Goal: Find specific page/section: Find specific page/section

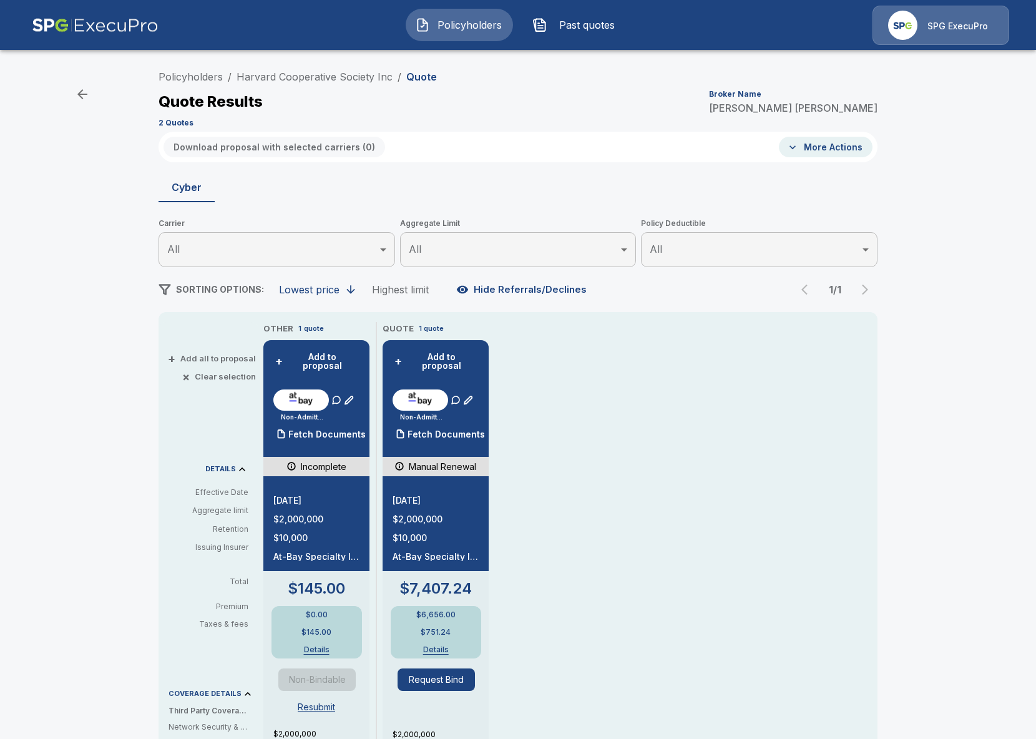
click at [129, 29] on img at bounding box center [95, 25] width 127 height 39
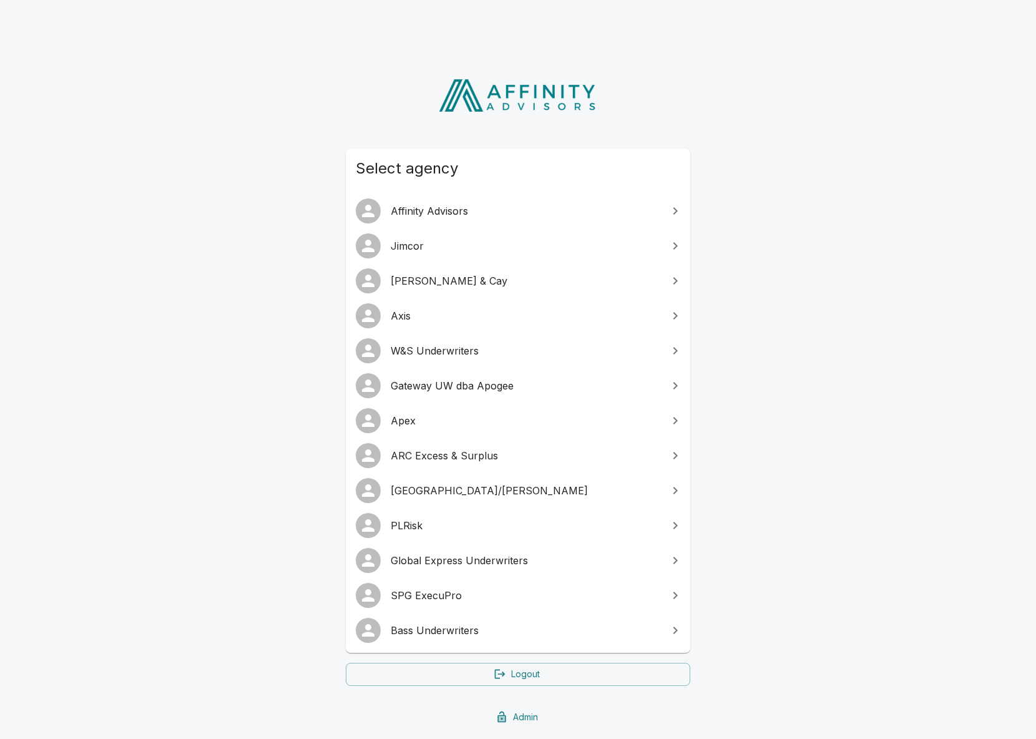
click at [505, 607] on link "SPG ExecuPro" at bounding box center [518, 595] width 345 height 35
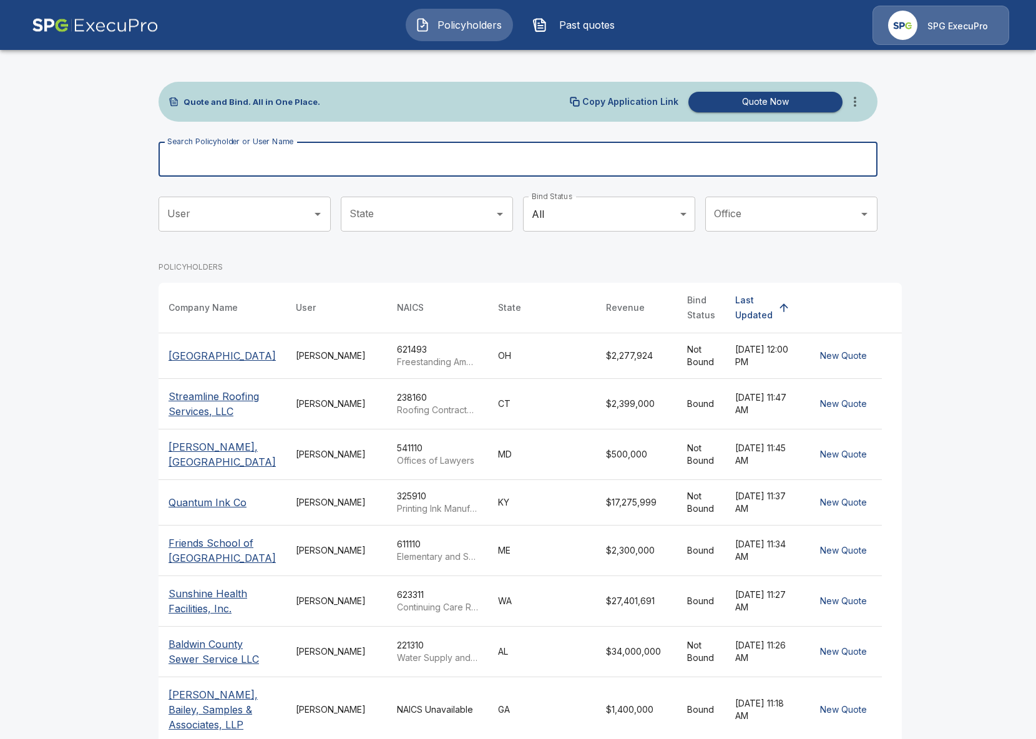
click at [488, 157] on input "Search Policyholder or User Name" at bounding box center [511, 159] width 705 height 35
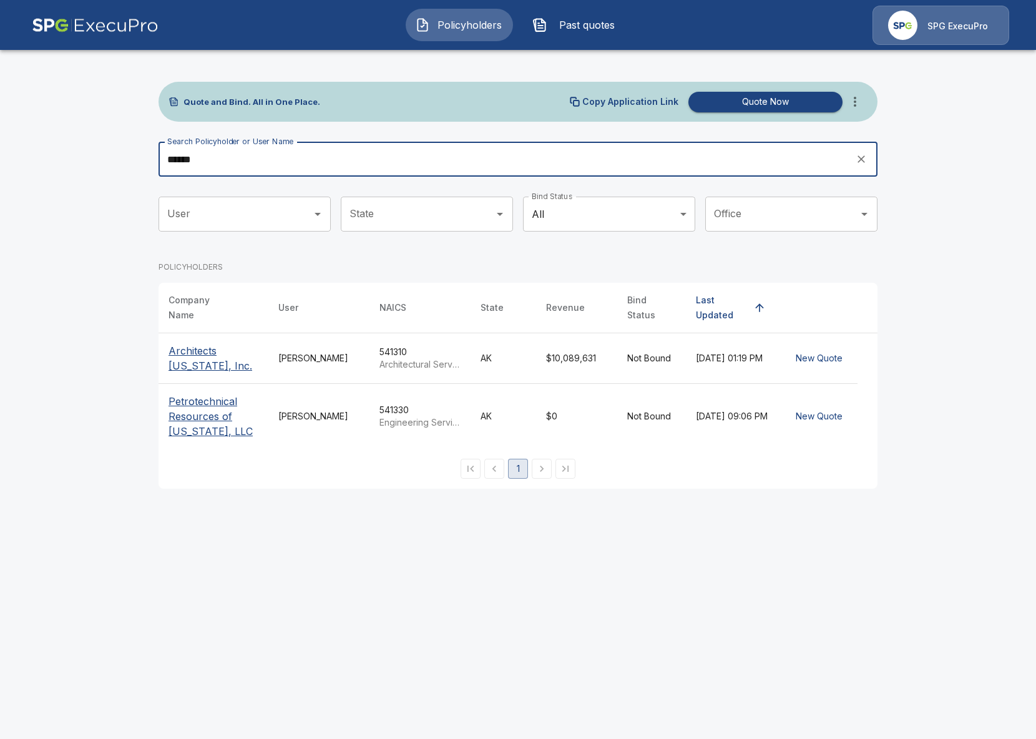
type input "******"
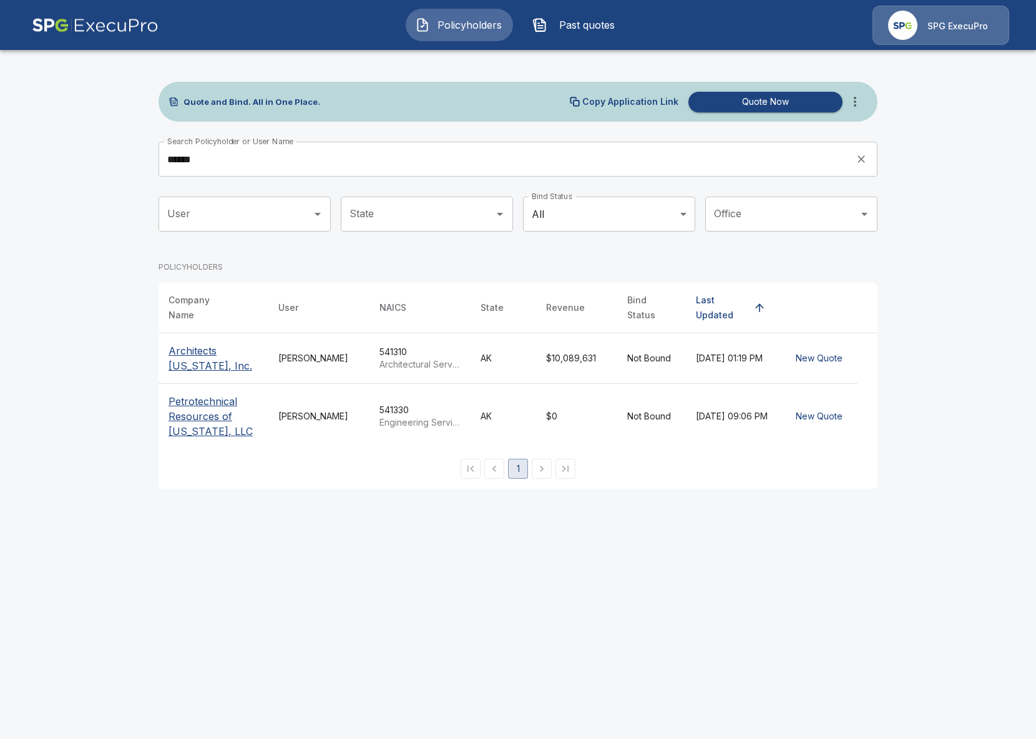
click at [205, 343] on p "Architects [US_STATE], Inc." at bounding box center [214, 358] width 90 height 30
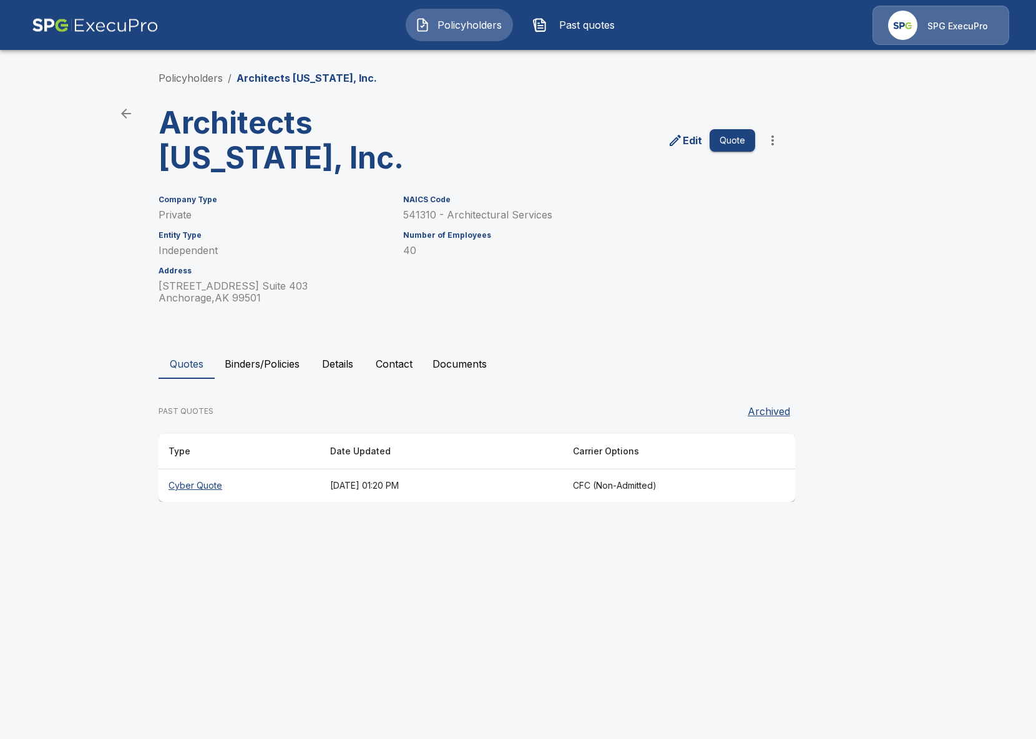
click at [357, 487] on th "October 8, 2025 at 01:20 PM" at bounding box center [441, 485] width 243 height 33
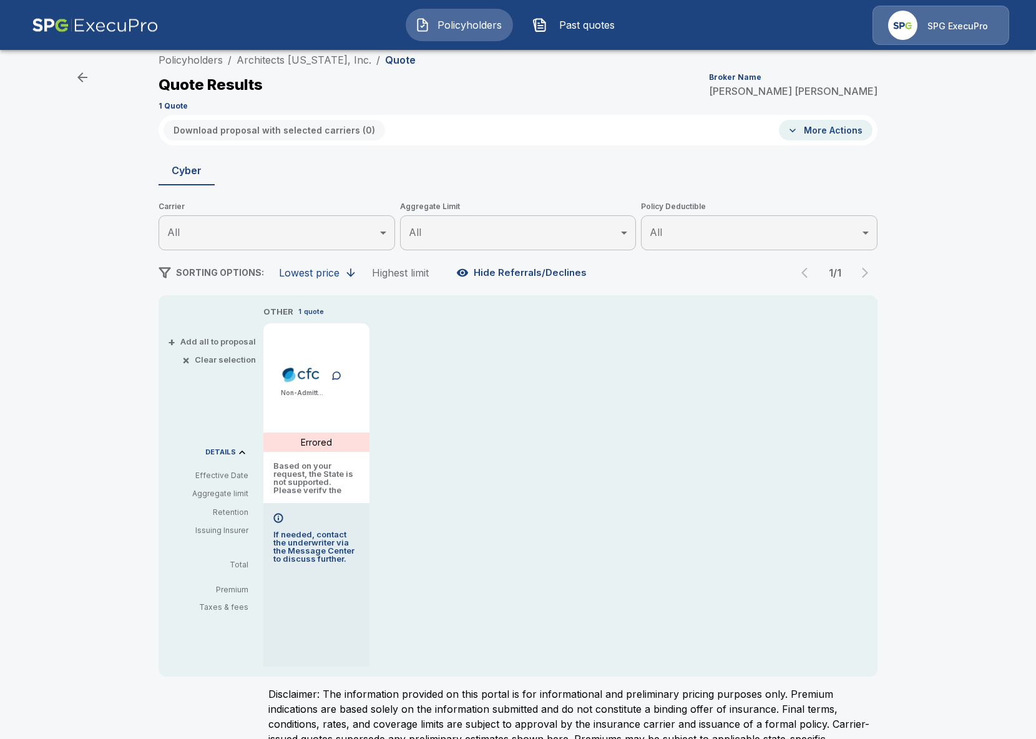
scroll to position [69, 0]
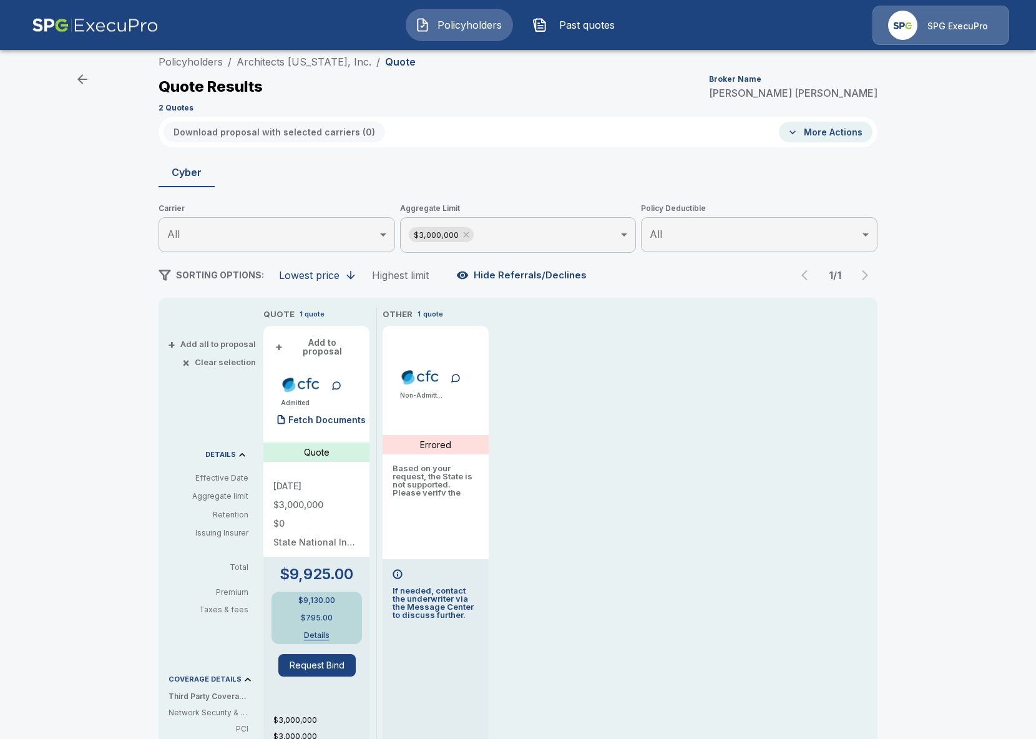
scroll to position [21, 0]
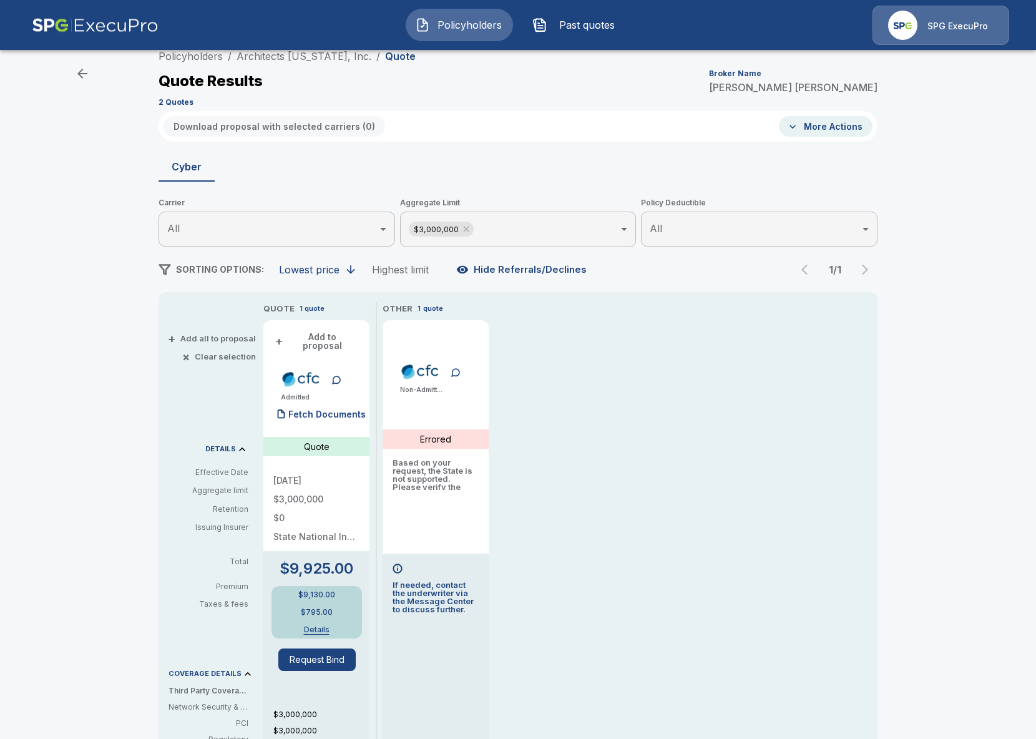
click at [103, 466] on div "Policyholders / Architects Alaska, Inc. / Quote Quote Results Broker Name Trici…" at bounding box center [518, 597] width 1036 height 1117
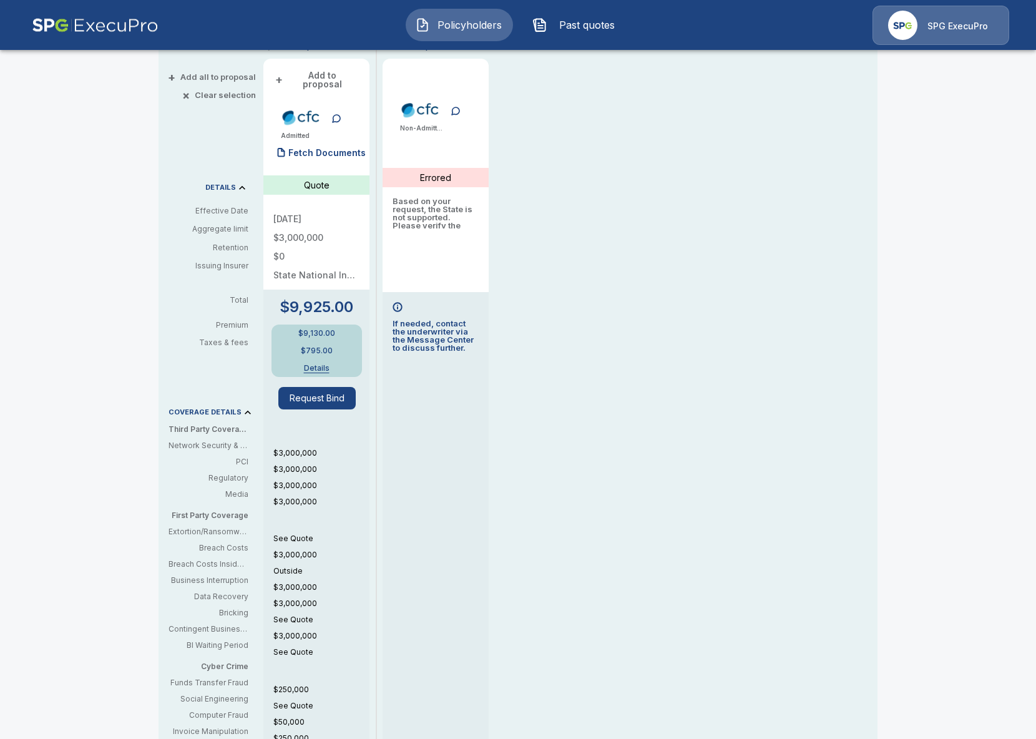
scroll to position [0, 0]
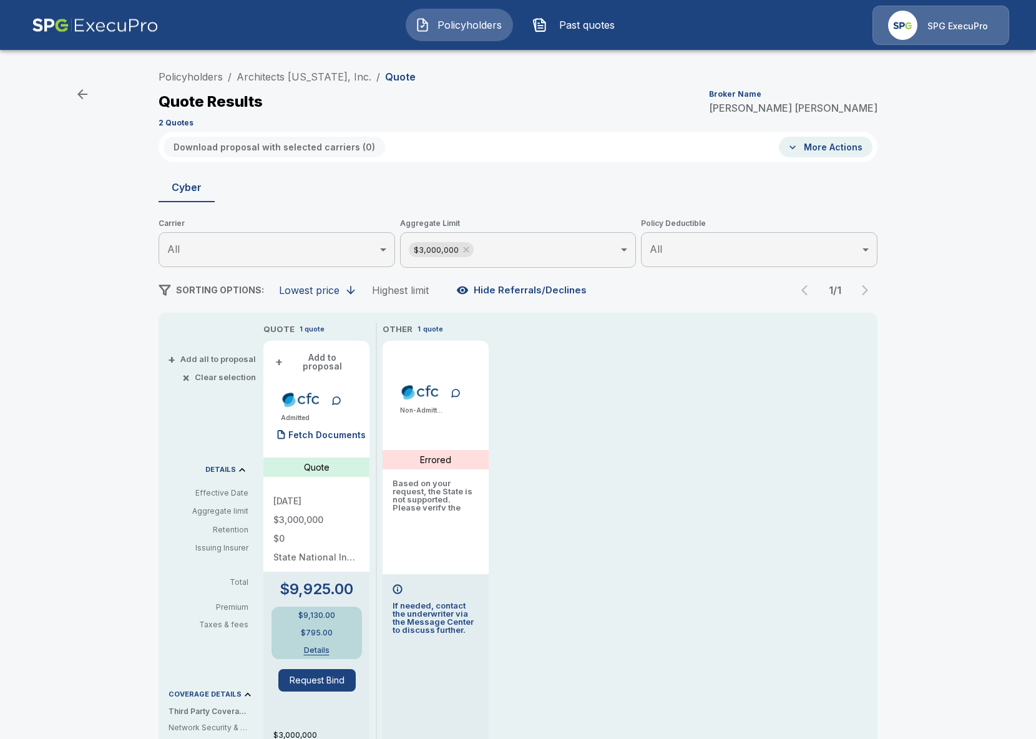
click at [200, 67] on div "Policyholders / Architects Alaska, Inc. / Quote Quote Results Broker Name Trici…" at bounding box center [518, 97] width 719 height 67
click at [184, 74] on link "Policyholders" at bounding box center [191, 77] width 64 height 12
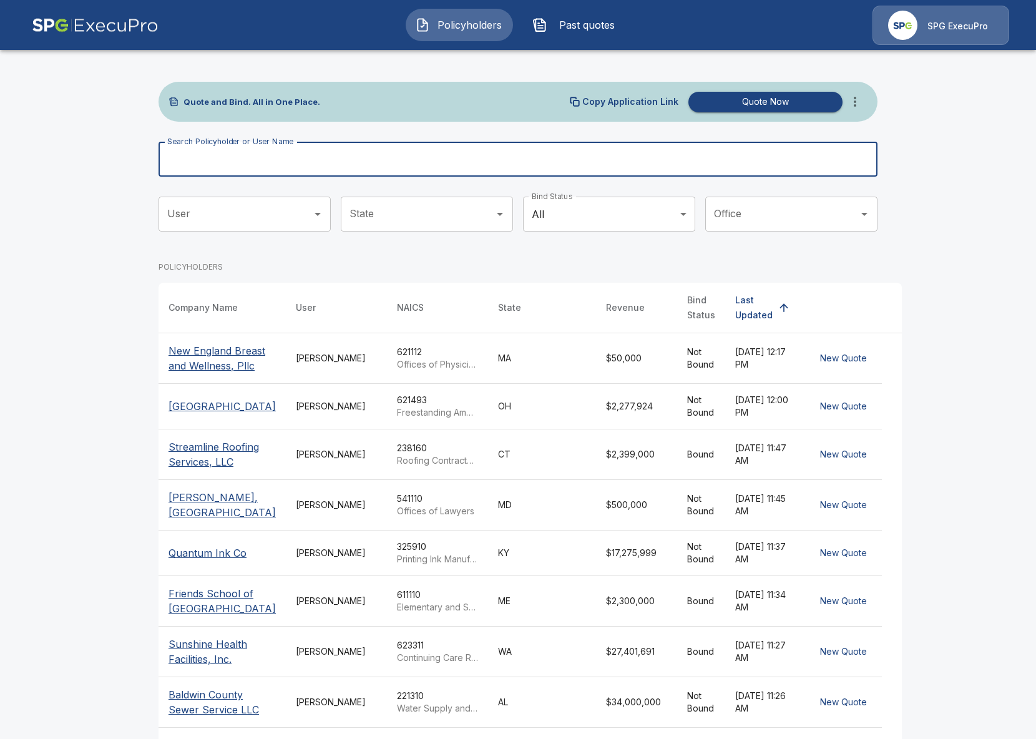
click at [521, 151] on input "Search Policyholder or User Name" at bounding box center [511, 159] width 705 height 35
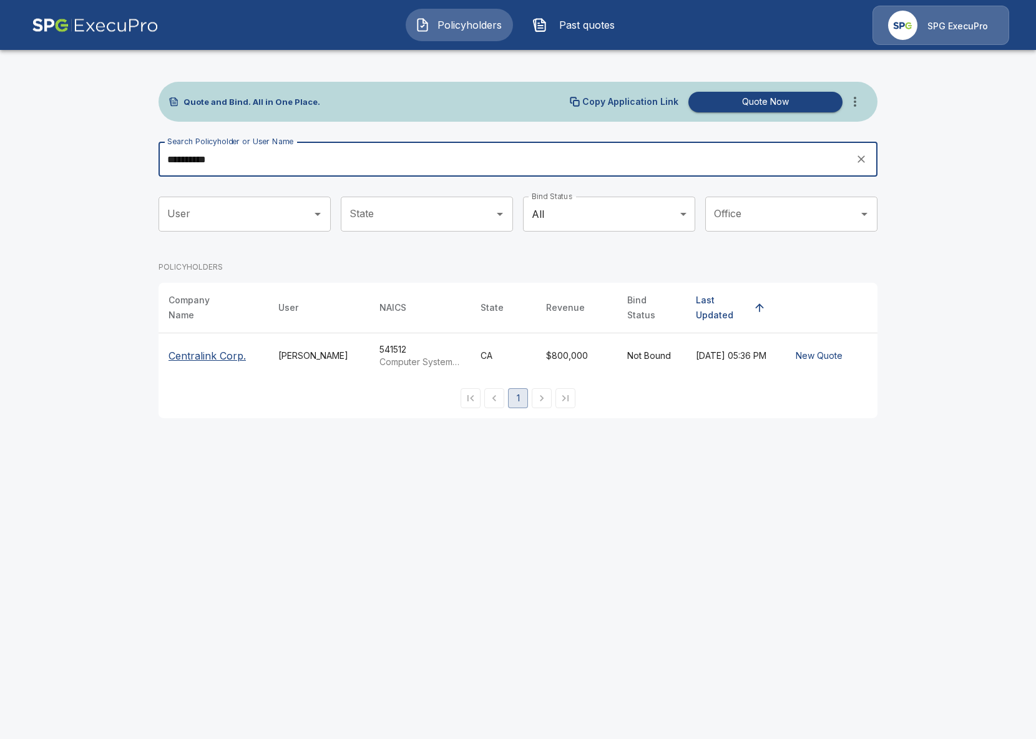
type input "**********"
click at [221, 348] on p "Centralink Corp." at bounding box center [207, 355] width 77 height 15
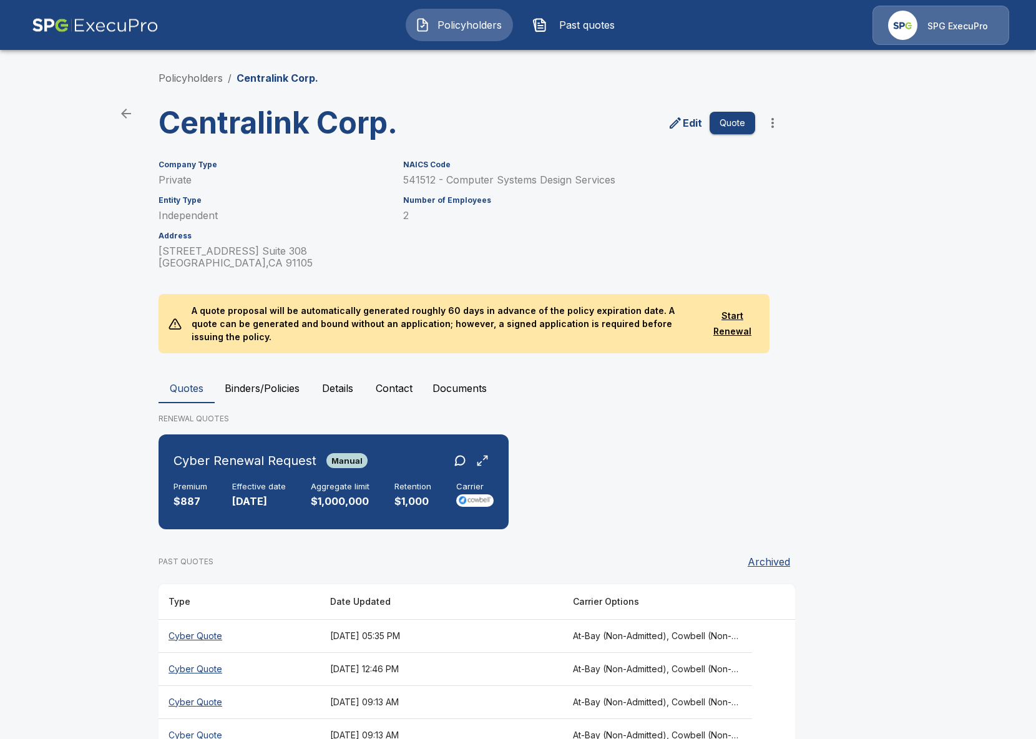
scroll to position [56, 0]
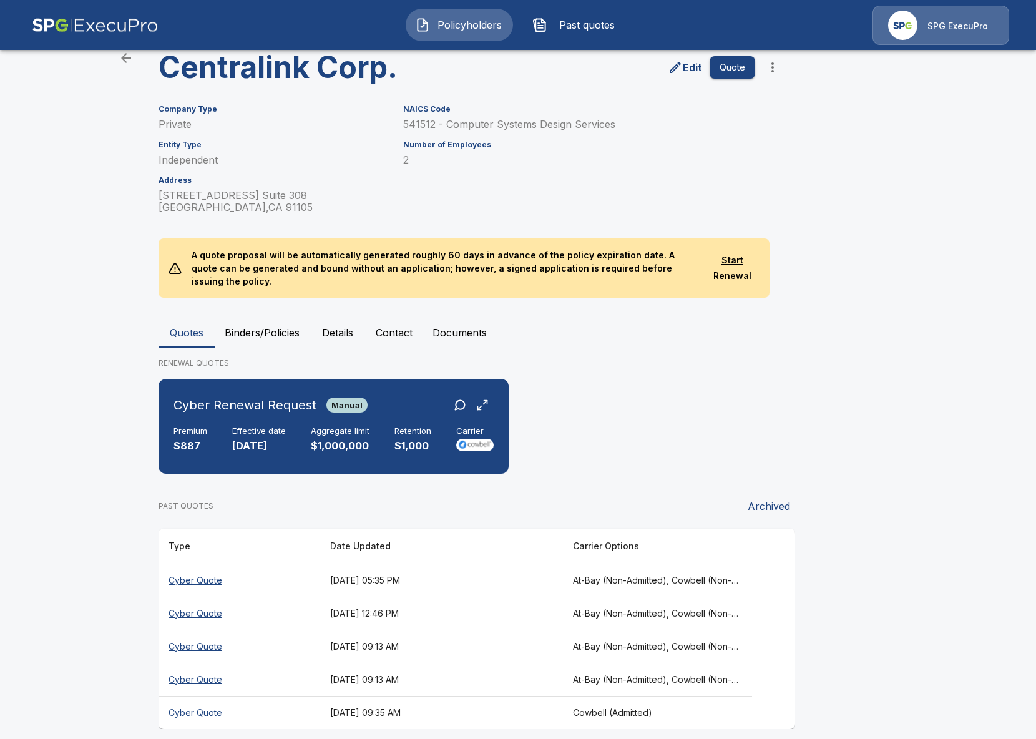
click at [563, 564] on th "[DATE] 05:35 PM" at bounding box center [441, 580] width 243 height 33
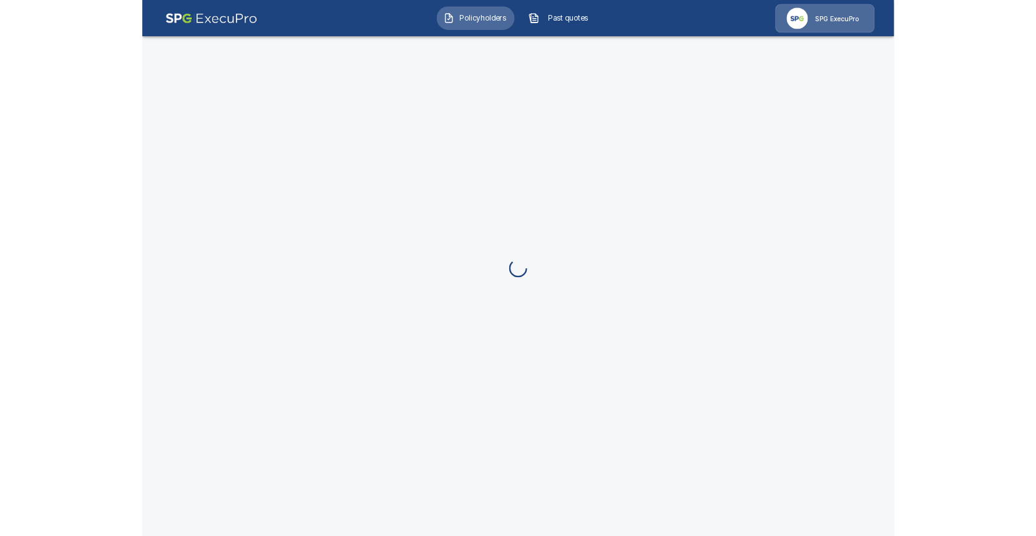
scroll to position [47, 0]
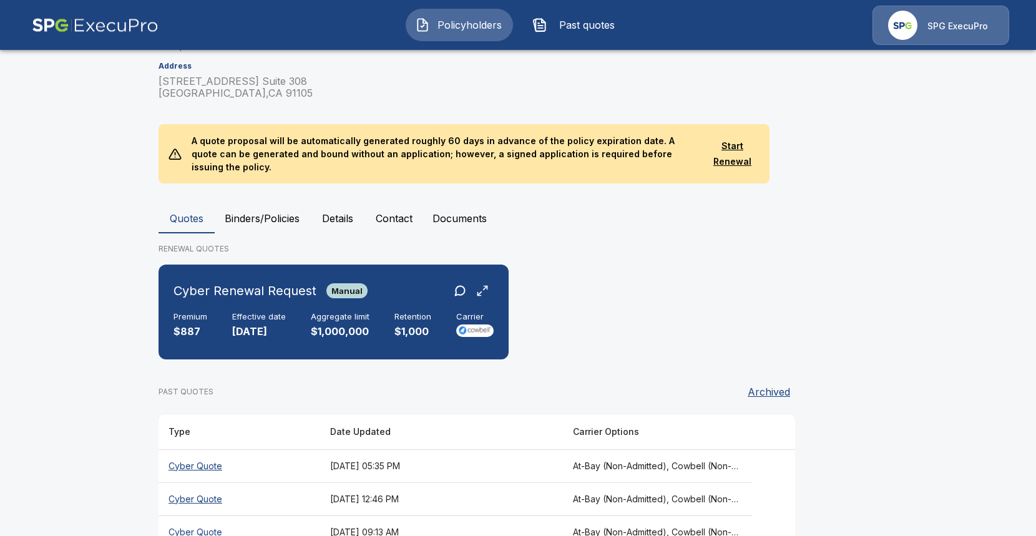
scroll to position [258, 0]
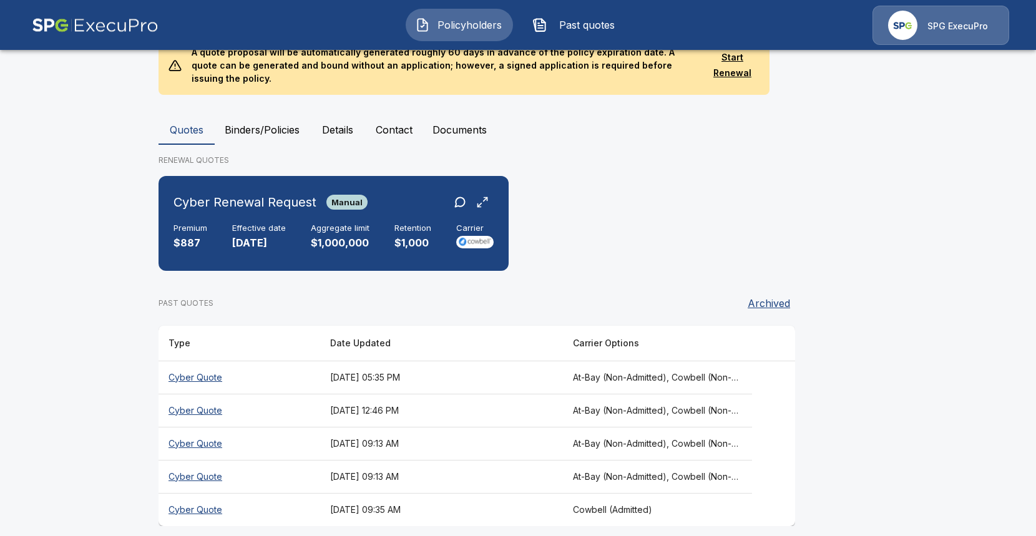
click at [331, 410] on th "[DATE] 12:46 PM" at bounding box center [441, 410] width 243 height 33
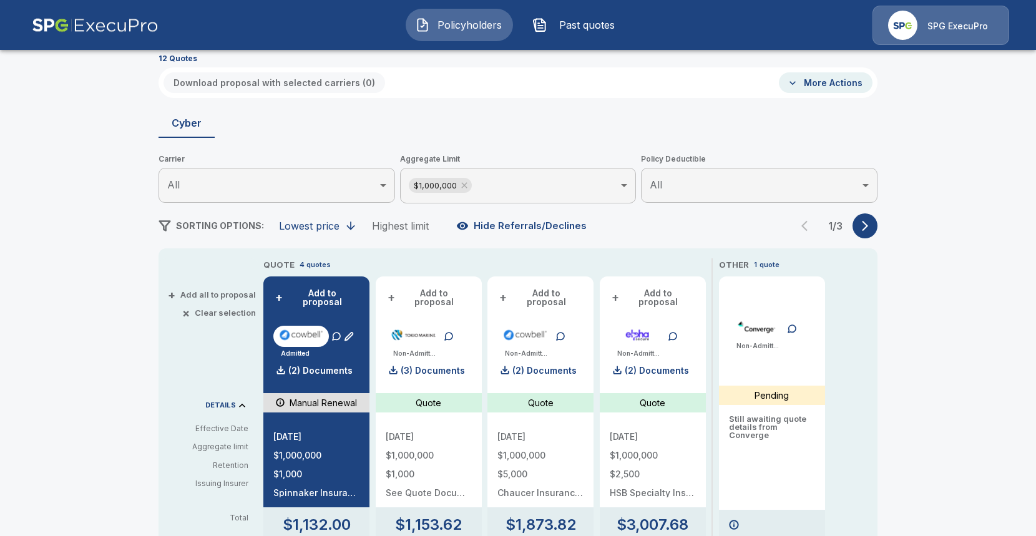
scroll to position [77, 0]
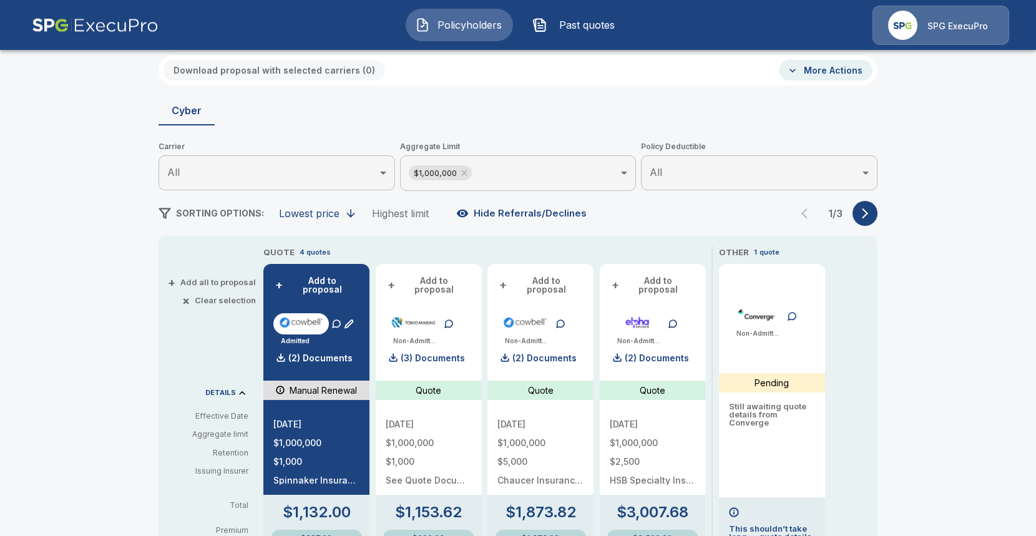
click at [862, 202] on button "button" at bounding box center [865, 213] width 25 height 25
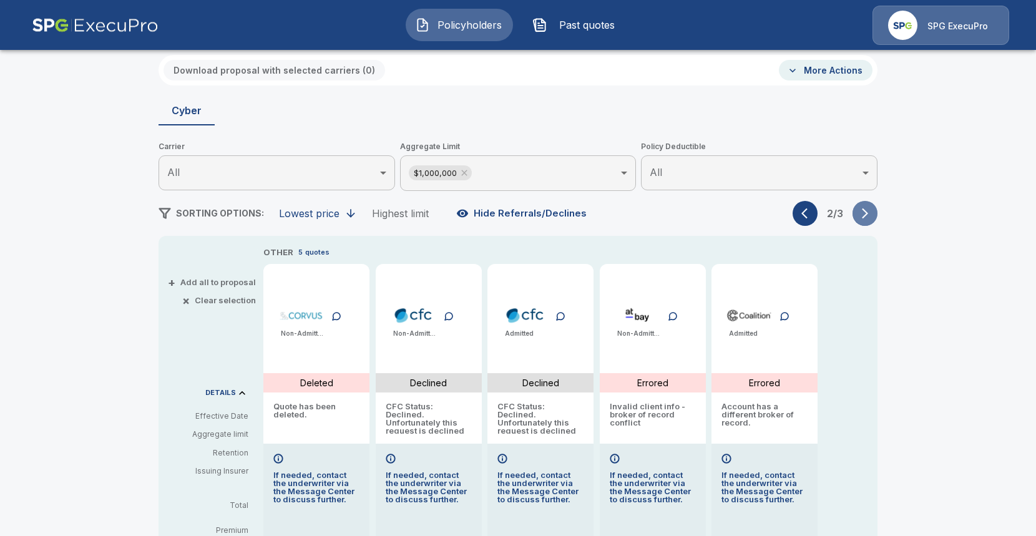
click at [865, 206] on button "button" at bounding box center [865, 213] width 25 height 25
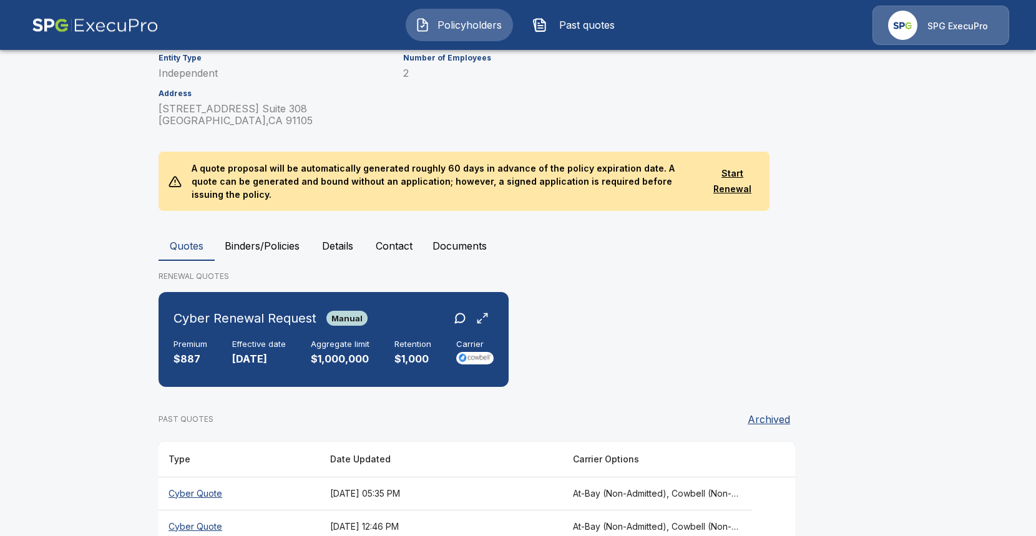
scroll to position [258, 0]
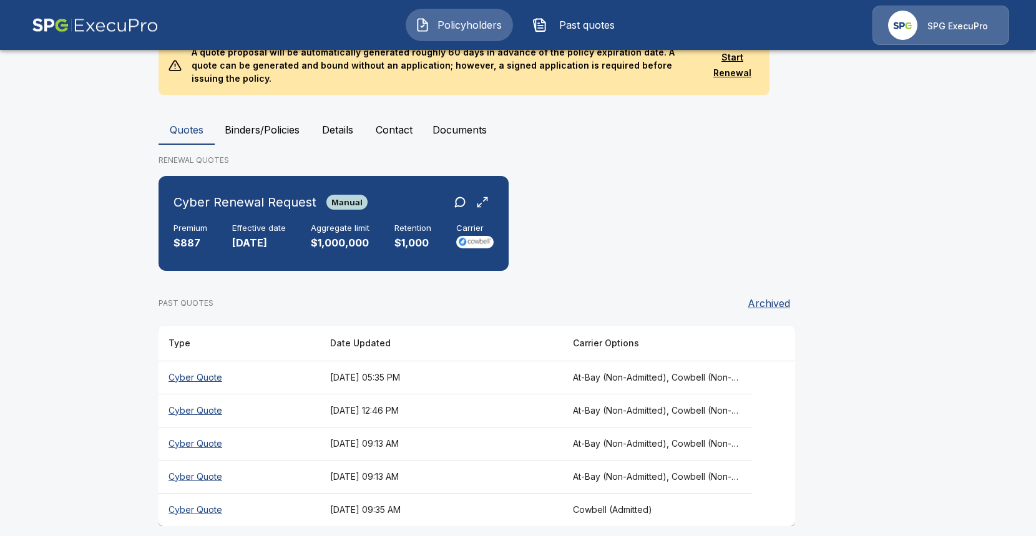
click at [528, 361] on th "[DATE] 05:35 PM" at bounding box center [441, 377] width 243 height 33
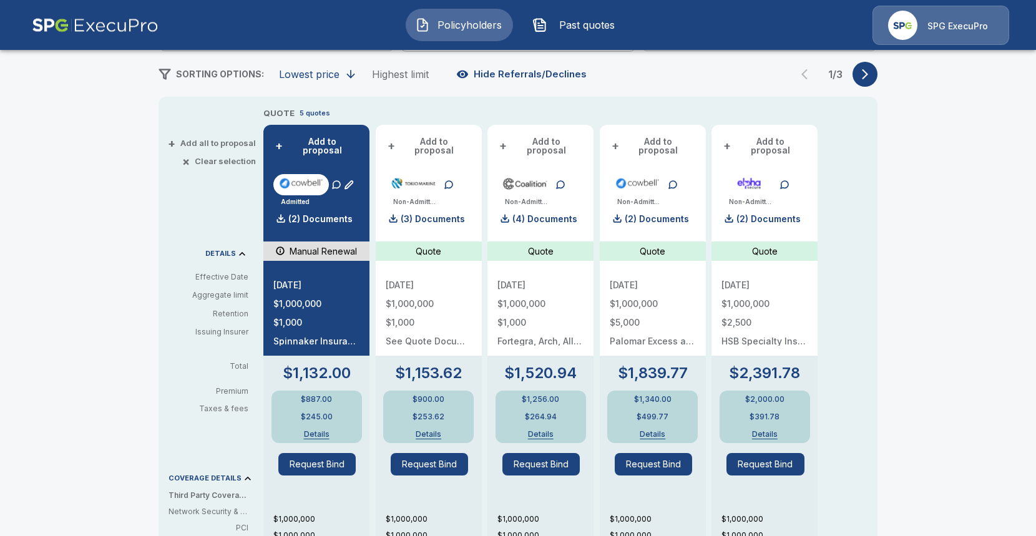
scroll to position [128, 0]
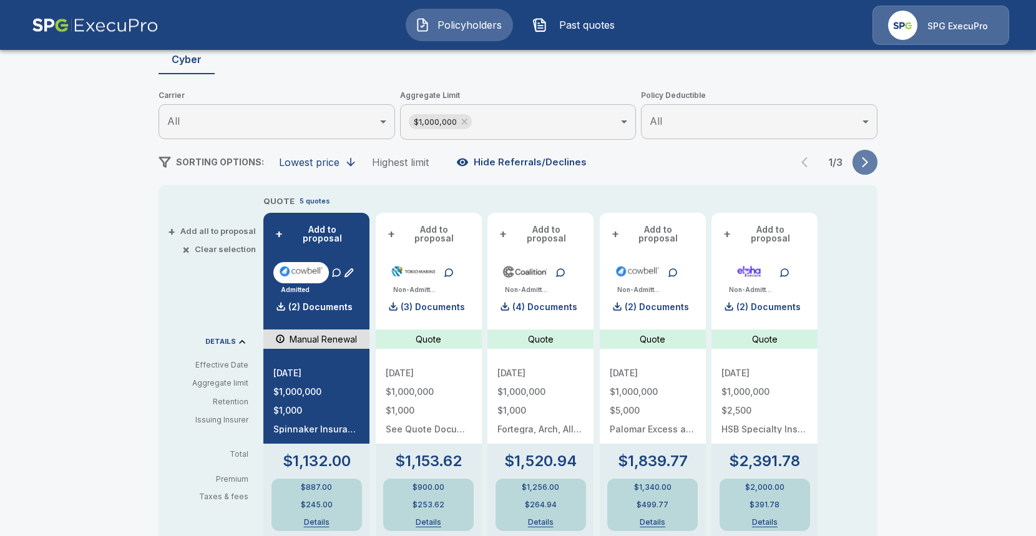
click at [866, 165] on icon "button" at bounding box center [865, 162] width 12 height 12
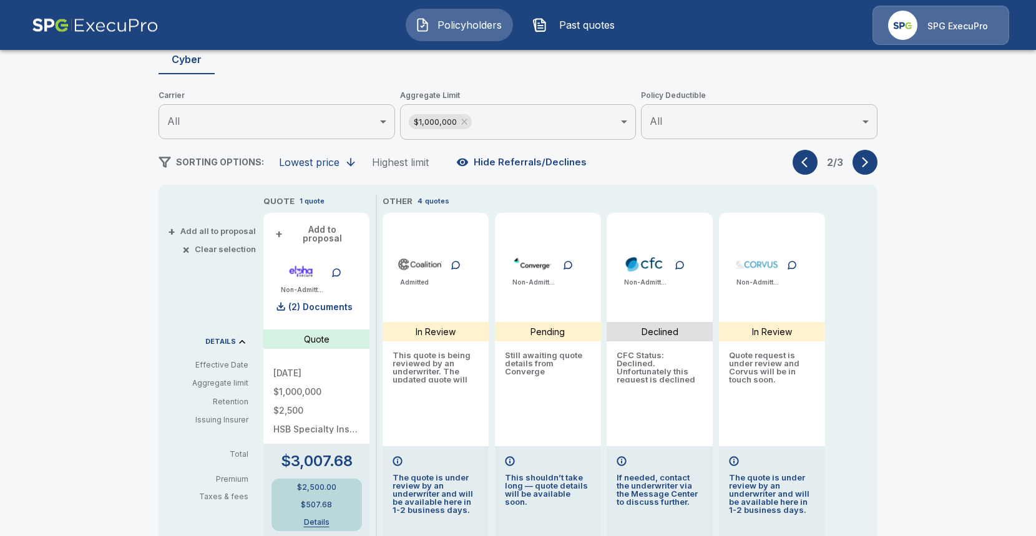
click at [866, 165] on icon "button" at bounding box center [865, 162] width 12 height 12
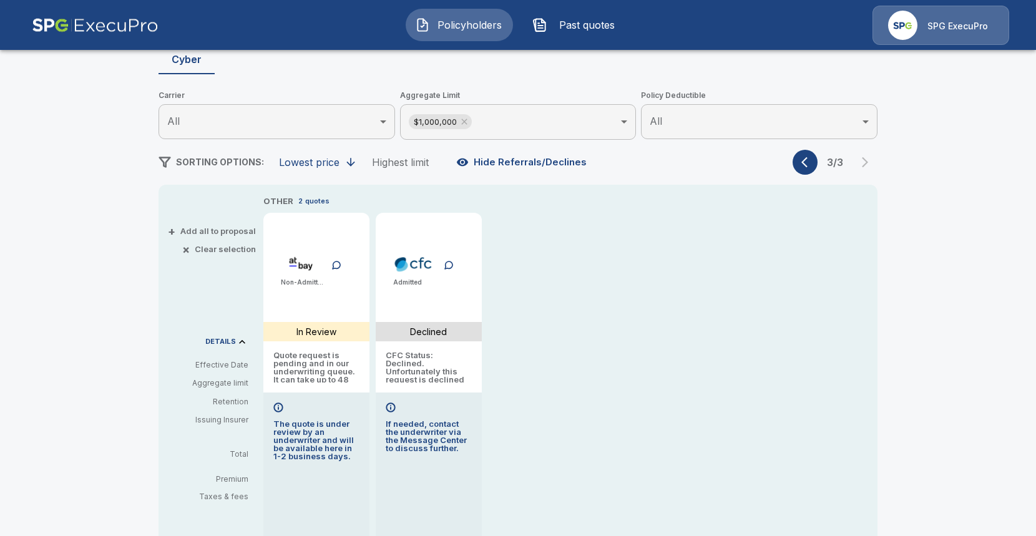
click at [810, 161] on icon "button" at bounding box center [808, 162] width 12 height 12
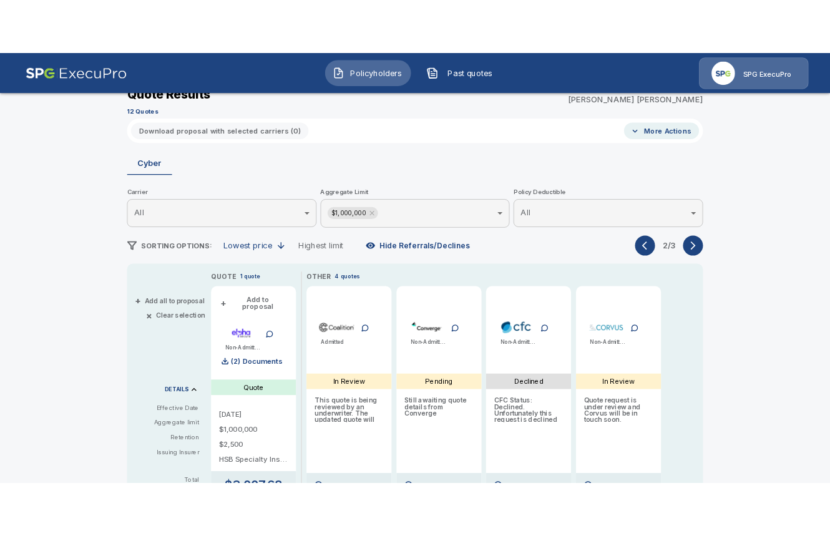
scroll to position [0, 0]
